Goal: Communication & Community: Answer question/provide support

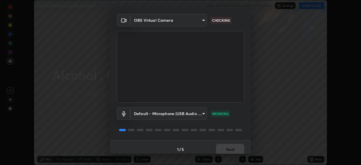
scroll to position [19, 0]
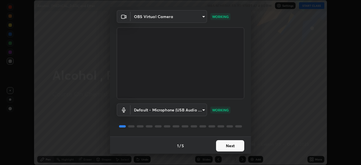
click at [223, 146] on button "Next" at bounding box center [230, 145] width 28 height 11
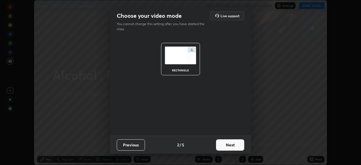
scroll to position [0, 0]
click at [225, 145] on button "Next" at bounding box center [230, 144] width 28 height 11
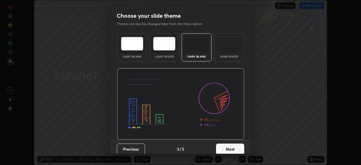
click at [223, 147] on button "Next" at bounding box center [230, 148] width 28 height 11
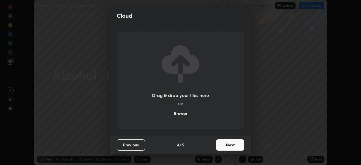
click at [225, 147] on button "Next" at bounding box center [230, 144] width 28 height 11
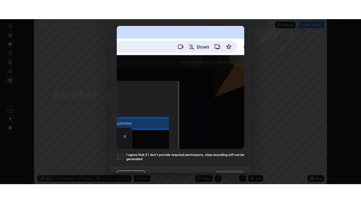
scroll to position [135, 0]
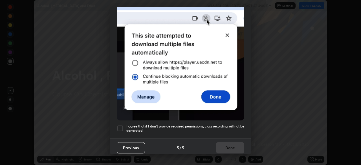
click at [120, 125] on div at bounding box center [120, 128] width 7 height 7
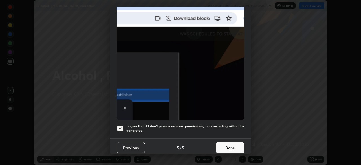
click at [226, 145] on button "Done" at bounding box center [230, 147] width 28 height 11
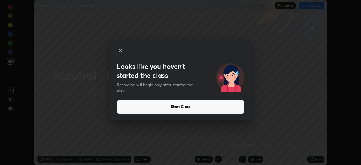
click at [178, 107] on button "Start Class" at bounding box center [180, 107] width 127 height 14
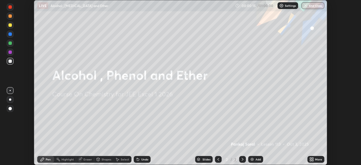
click at [252, 160] on img at bounding box center [252, 159] width 5 height 5
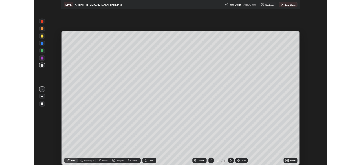
scroll to position [203, 361]
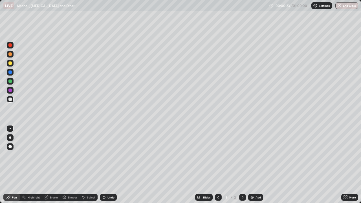
click at [11, 65] on div at bounding box center [9, 62] width 3 height 3
click at [10, 137] on div at bounding box center [10, 137] width 2 height 2
click at [50, 165] on div "Eraser" at bounding box center [51, 197] width 18 height 7
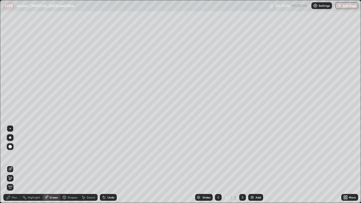
click at [14, 165] on div "Pen" at bounding box center [14, 197] width 5 height 3
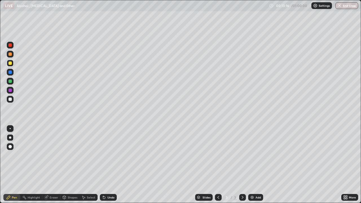
click at [258, 165] on div "Add" at bounding box center [257, 197] width 5 height 3
click at [52, 165] on div "Eraser" at bounding box center [54, 197] width 8 height 3
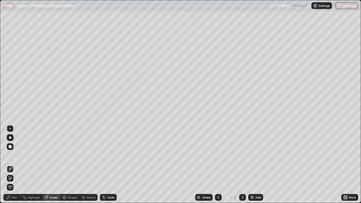
click at [15, 165] on div "Pen" at bounding box center [14, 197] width 5 height 3
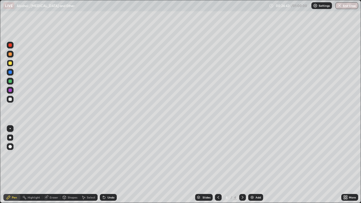
click at [251, 165] on img at bounding box center [252, 197] width 5 height 5
click at [53, 165] on div "Eraser" at bounding box center [54, 197] width 8 height 3
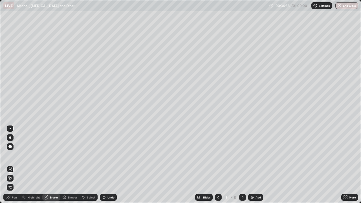
click at [12, 165] on div "Pen" at bounding box center [14, 197] width 5 height 3
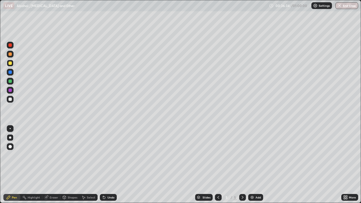
click at [10, 81] on div at bounding box center [9, 80] width 3 height 3
click at [49, 165] on div "Eraser" at bounding box center [51, 197] width 18 height 7
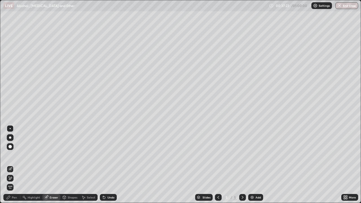
click at [11, 165] on div "Pen" at bounding box center [11, 197] width 17 height 7
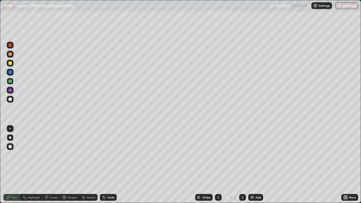
click at [254, 165] on div "Add" at bounding box center [255, 197] width 15 height 7
click at [10, 63] on div at bounding box center [9, 62] width 3 height 3
click at [252, 165] on img at bounding box center [252, 197] width 5 height 5
click at [53, 165] on div "Eraser" at bounding box center [54, 197] width 8 height 3
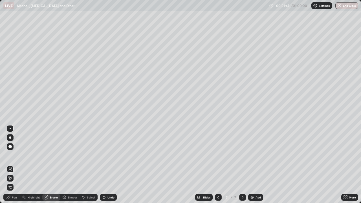
click at [12, 165] on div "Pen" at bounding box center [14, 197] width 5 height 3
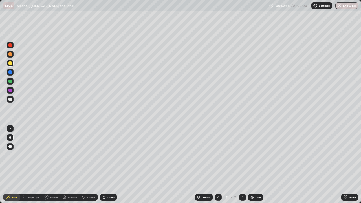
click at [308, 165] on div "Slides 7 / 7 Add" at bounding box center [229, 197] width 224 height 11
click at [108, 165] on div "Undo" at bounding box center [107, 197] width 19 height 11
click at [340, 5] on img "button" at bounding box center [339, 5] width 5 height 5
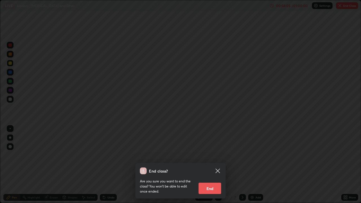
click at [214, 165] on button "End" at bounding box center [209, 188] width 23 height 11
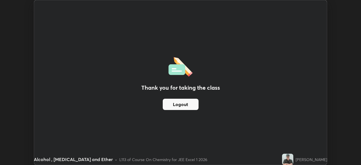
scroll to position [28027, 27831]
